Goal: Navigation & Orientation: Find specific page/section

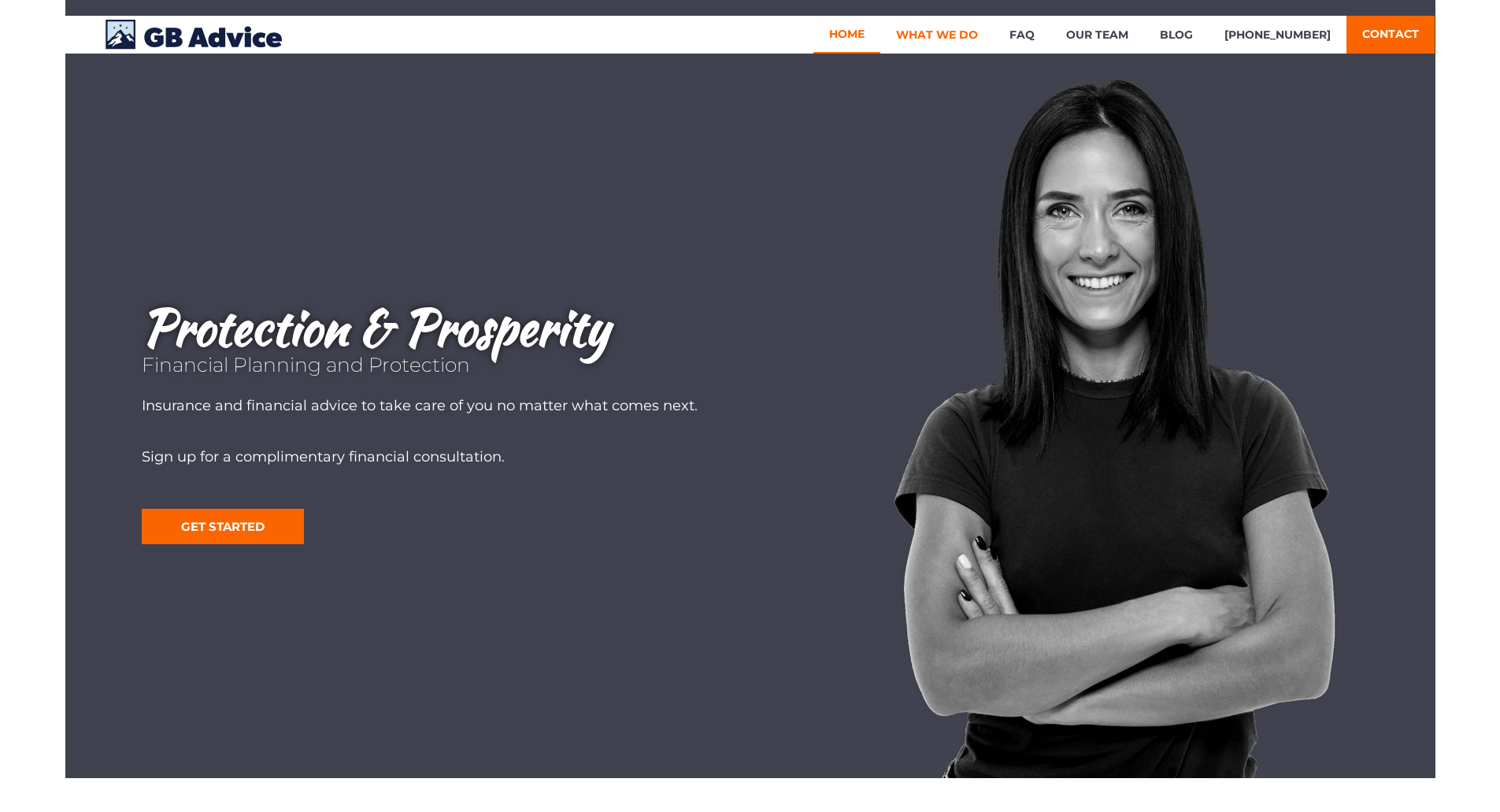
click at [966, 37] on link "What We Do" at bounding box center [937, 34] width 114 height 38
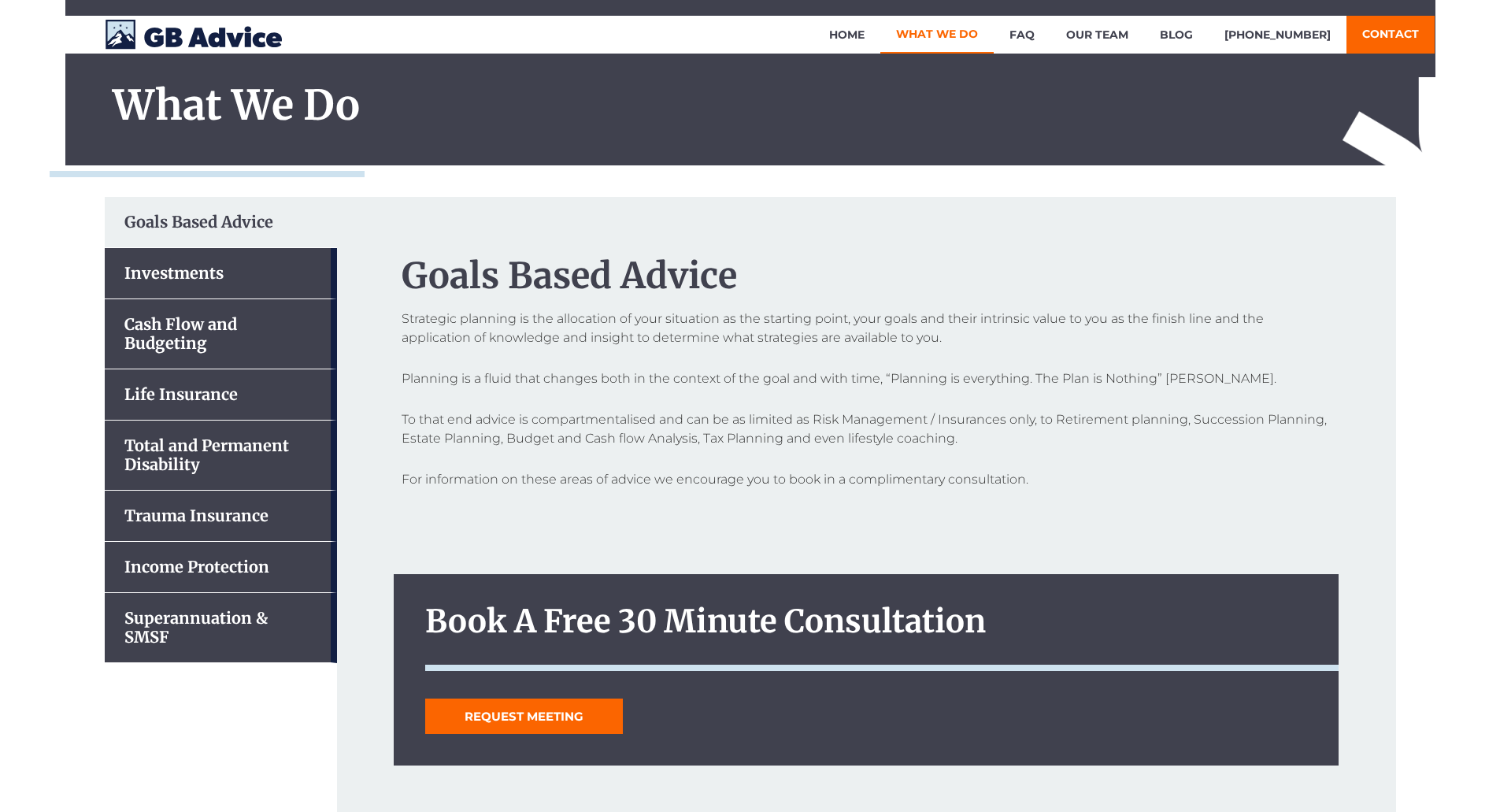
click at [185, 263] on div "Investments" at bounding box center [220, 273] width 232 height 51
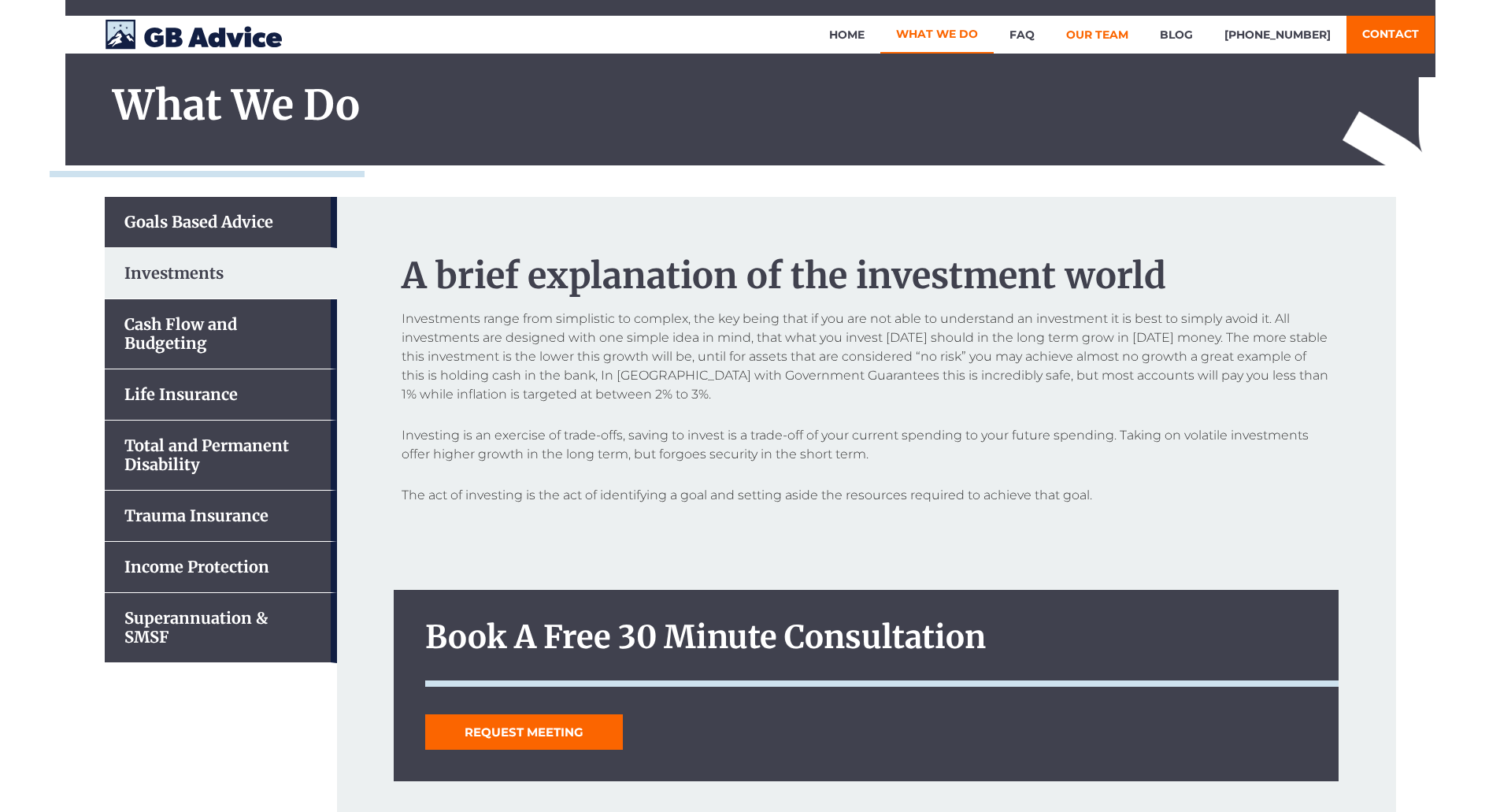
click at [1113, 39] on link "Our Team" at bounding box center [1097, 34] width 94 height 38
